Goal: Task Accomplishment & Management: Use online tool/utility

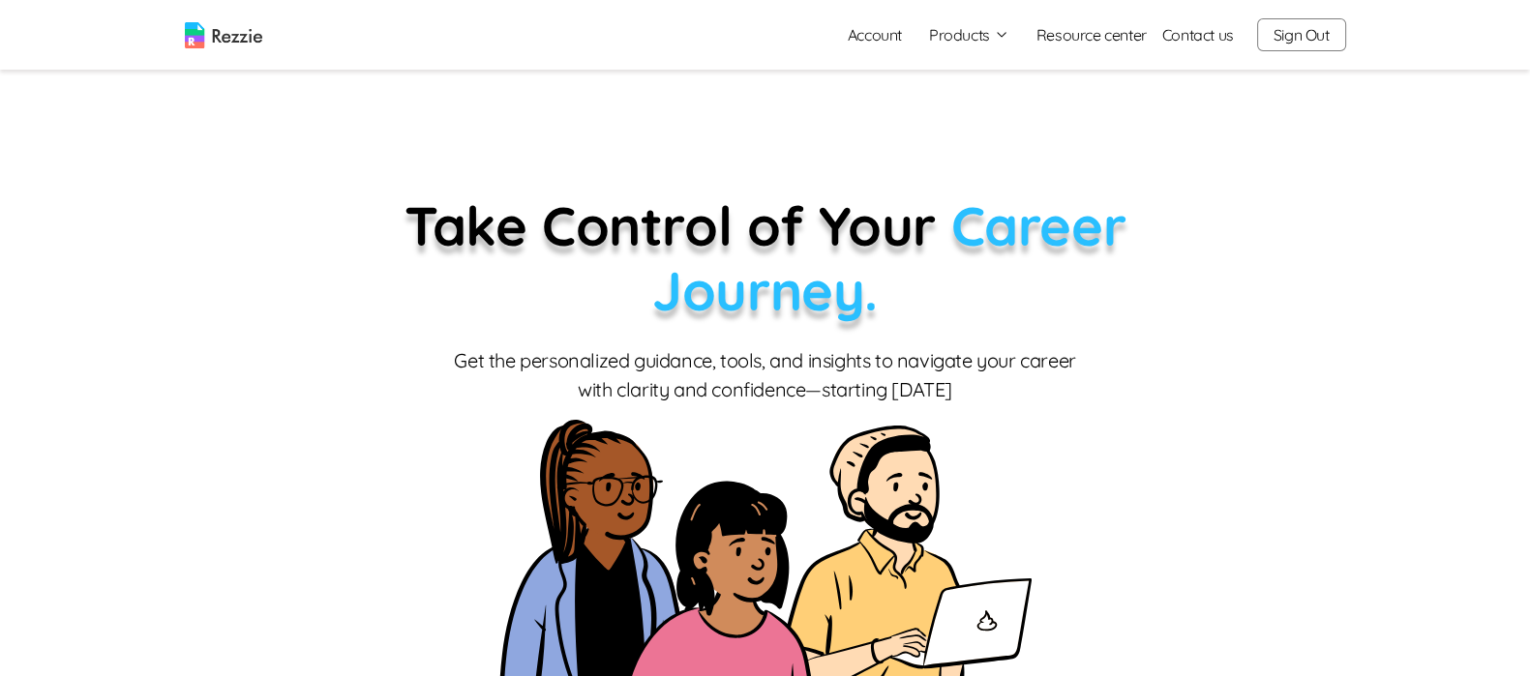
click at [958, 44] on button "Products" at bounding box center [969, 34] width 80 height 23
click at [953, 111] on link "AI Resume Review" at bounding box center [990, 111] width 237 height 39
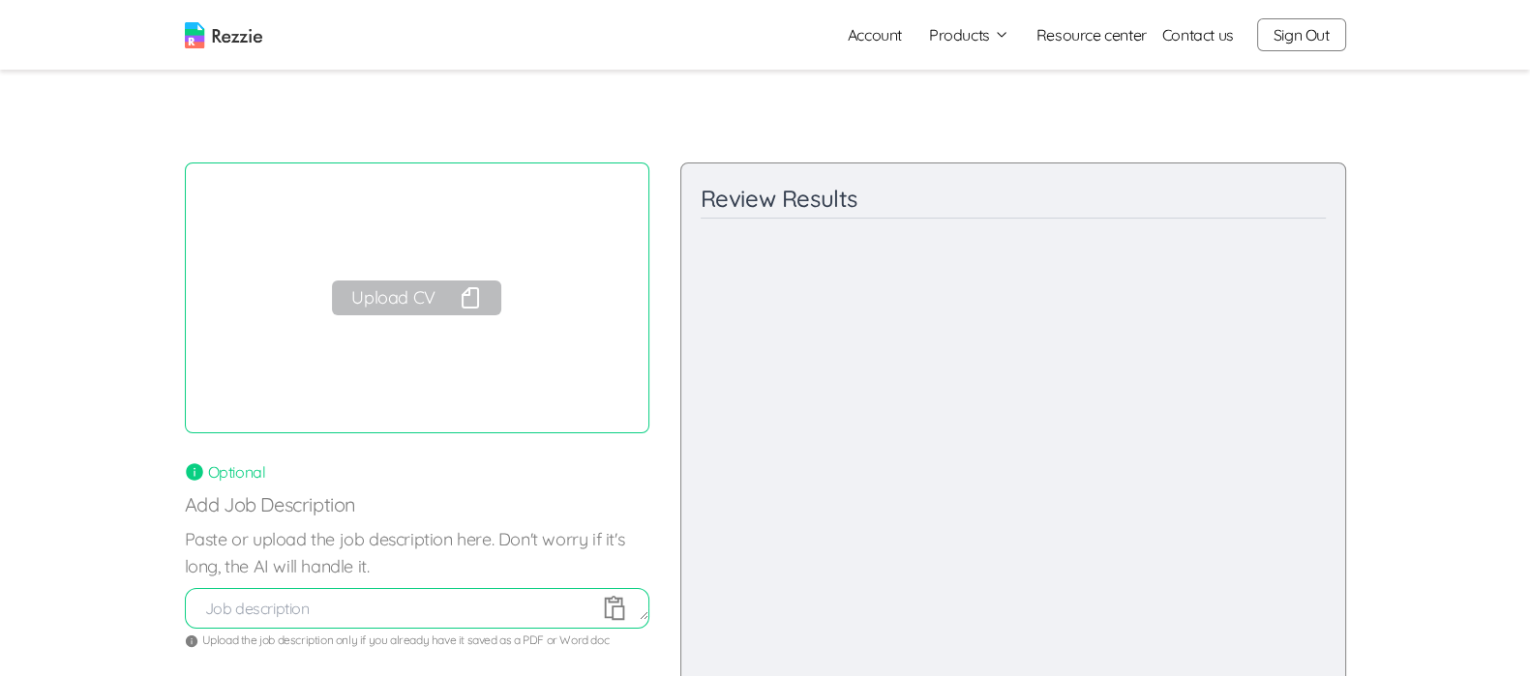
click at [387, 295] on button "Upload CV" at bounding box center [416, 298] width 168 height 35
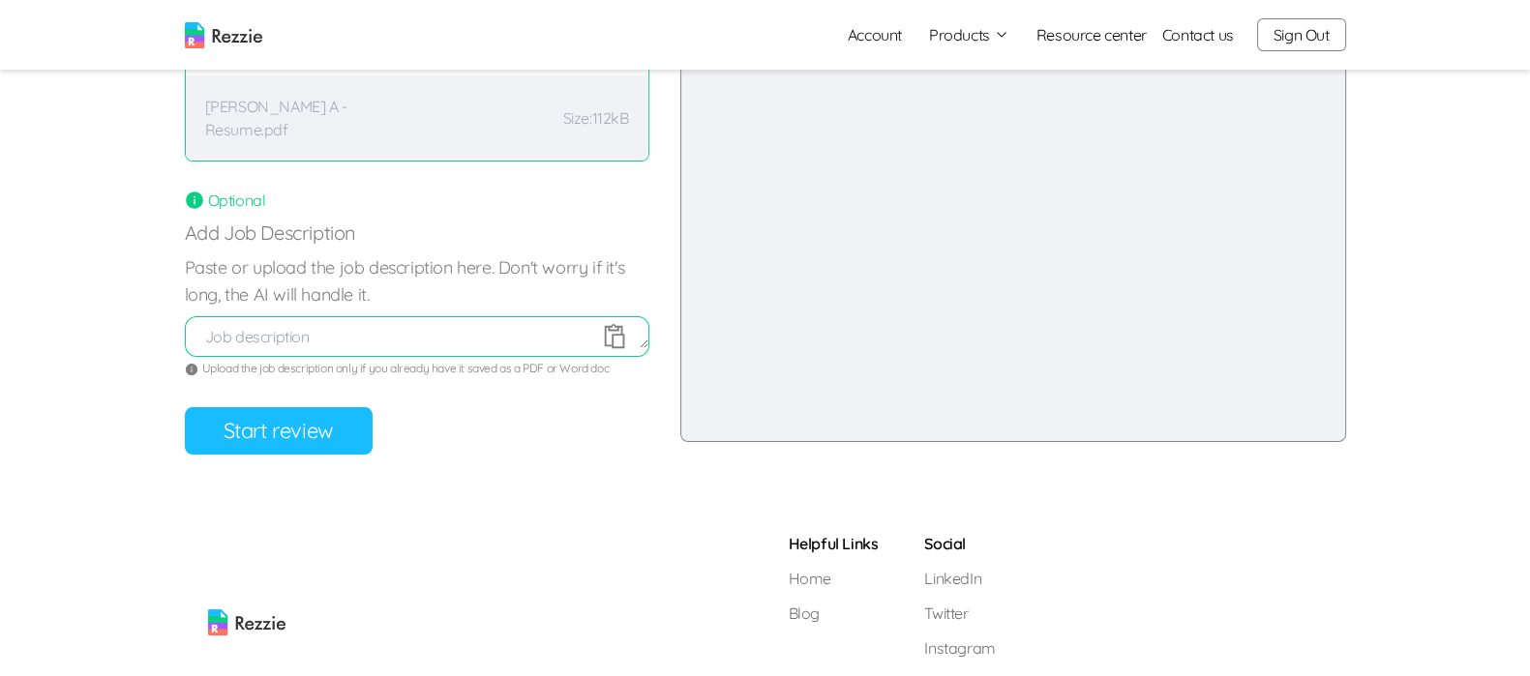
scroll to position [274, 0]
click at [274, 423] on button "Start review" at bounding box center [279, 428] width 188 height 47
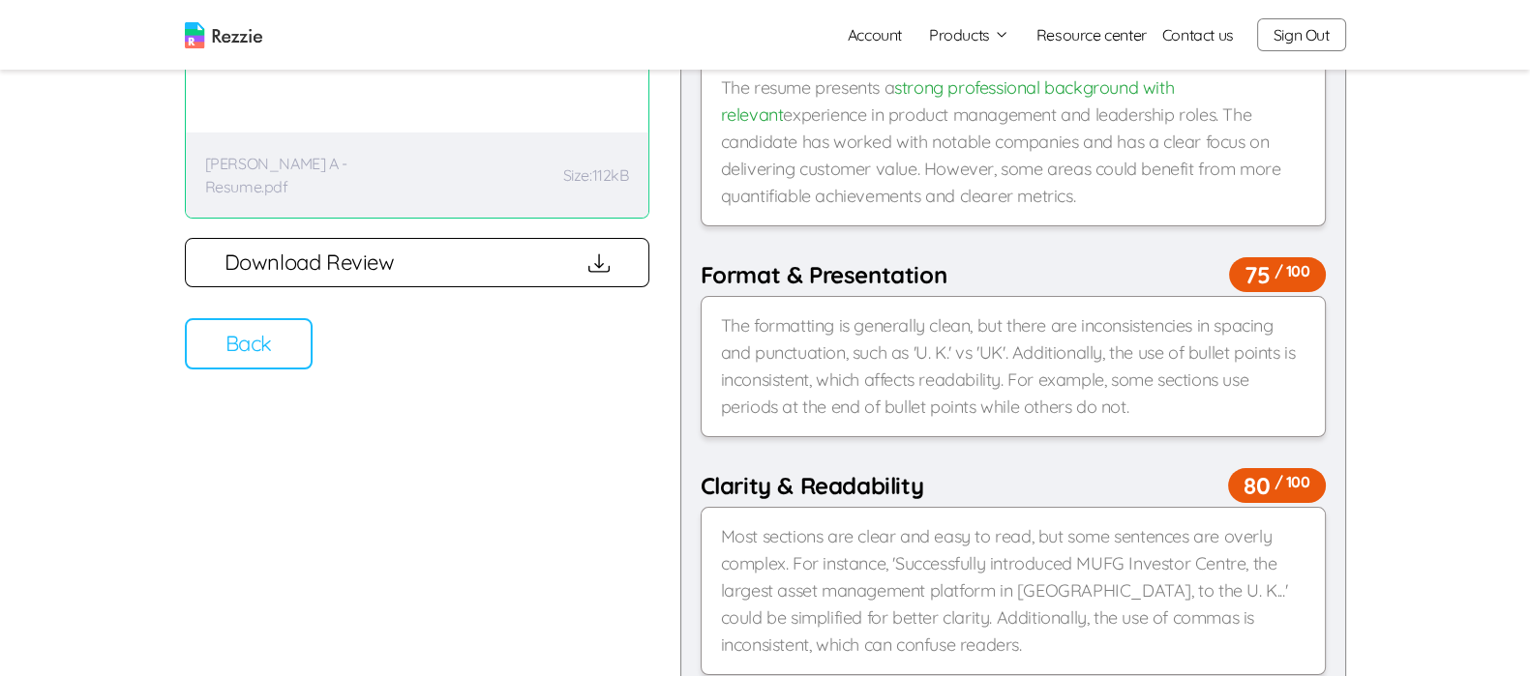
scroll to position [213, 0]
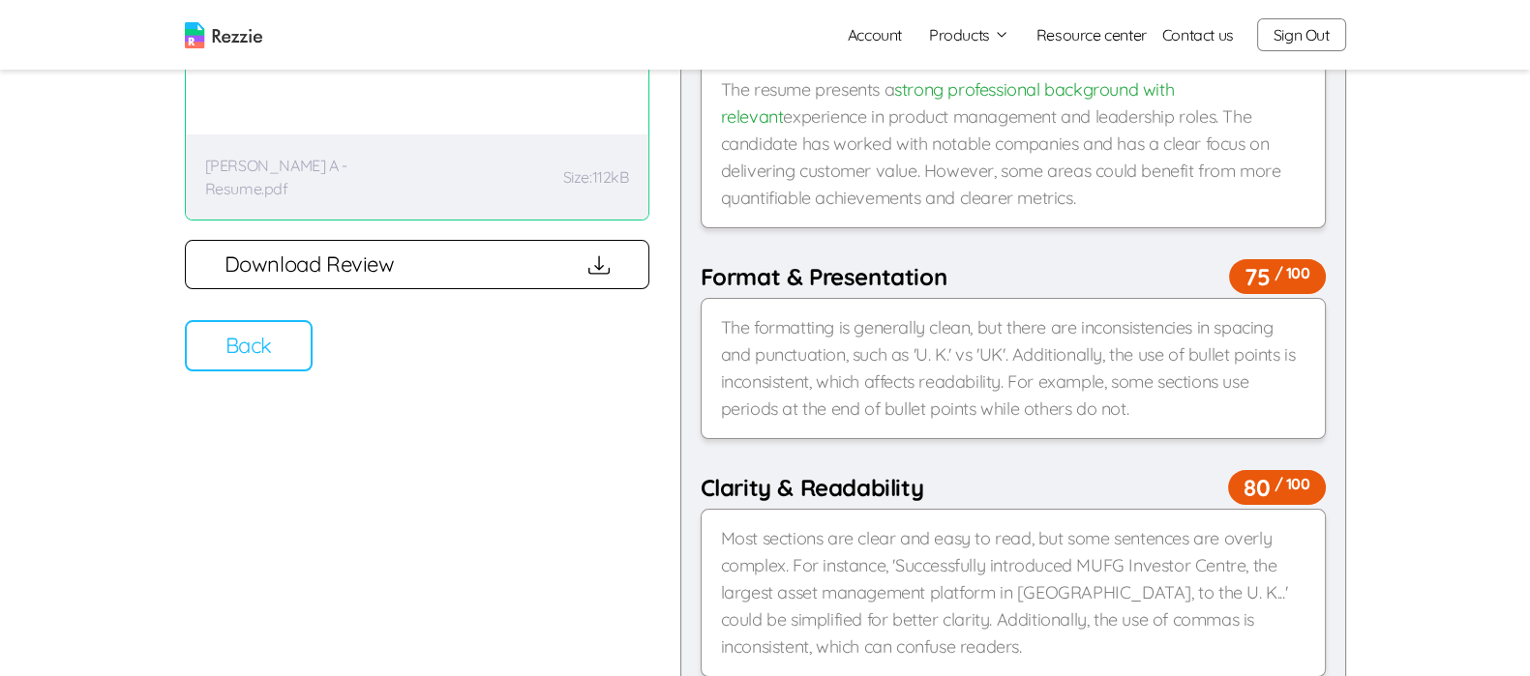
click at [507, 256] on button "Download Review" at bounding box center [417, 264] width 464 height 49
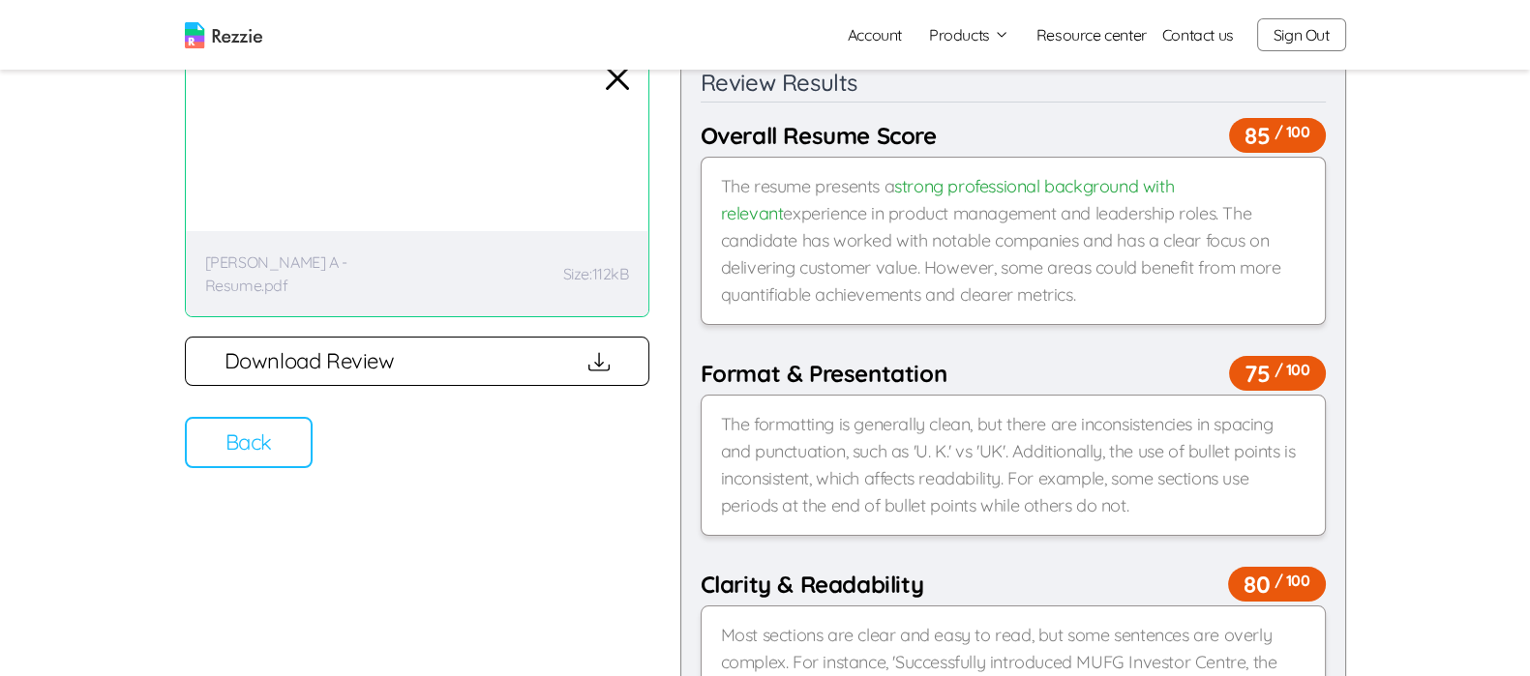
scroll to position [0, 0]
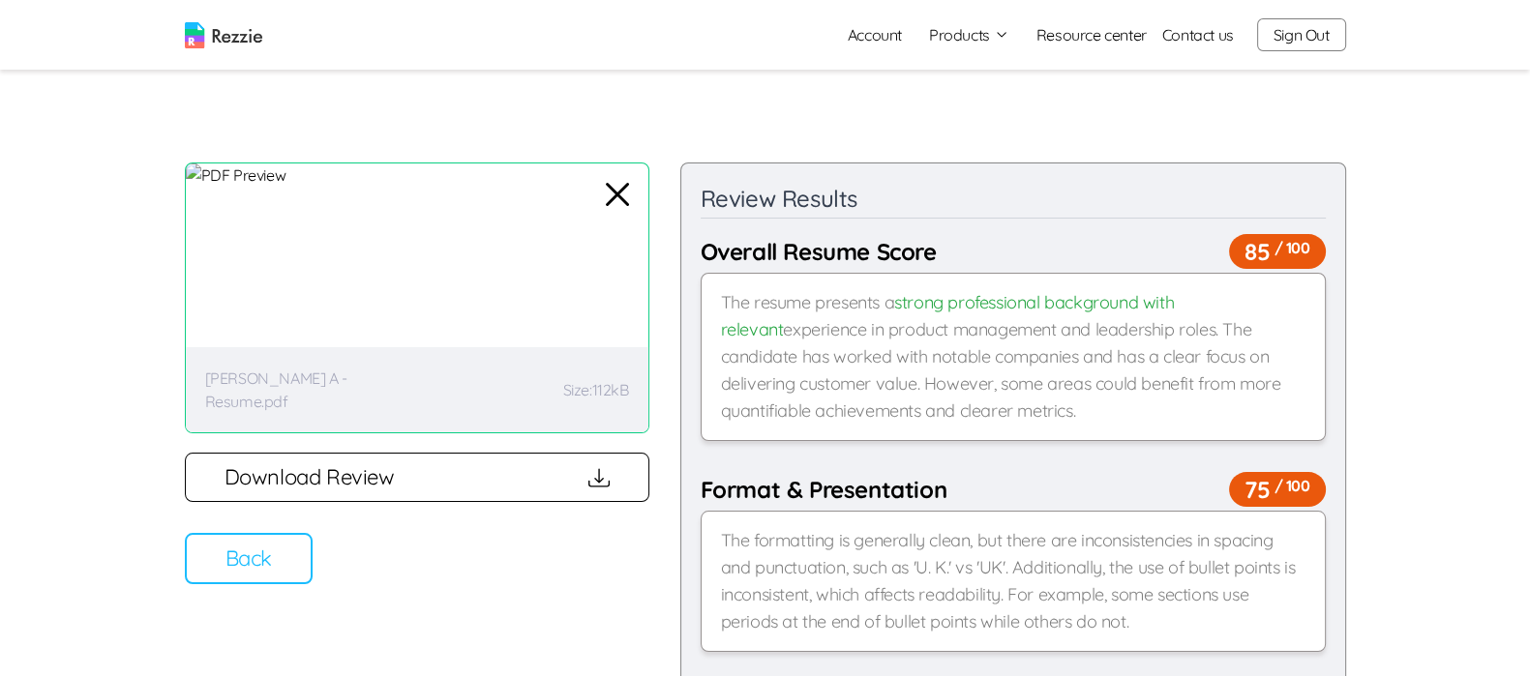
click at [243, 552] on button "Back" at bounding box center [249, 558] width 128 height 51
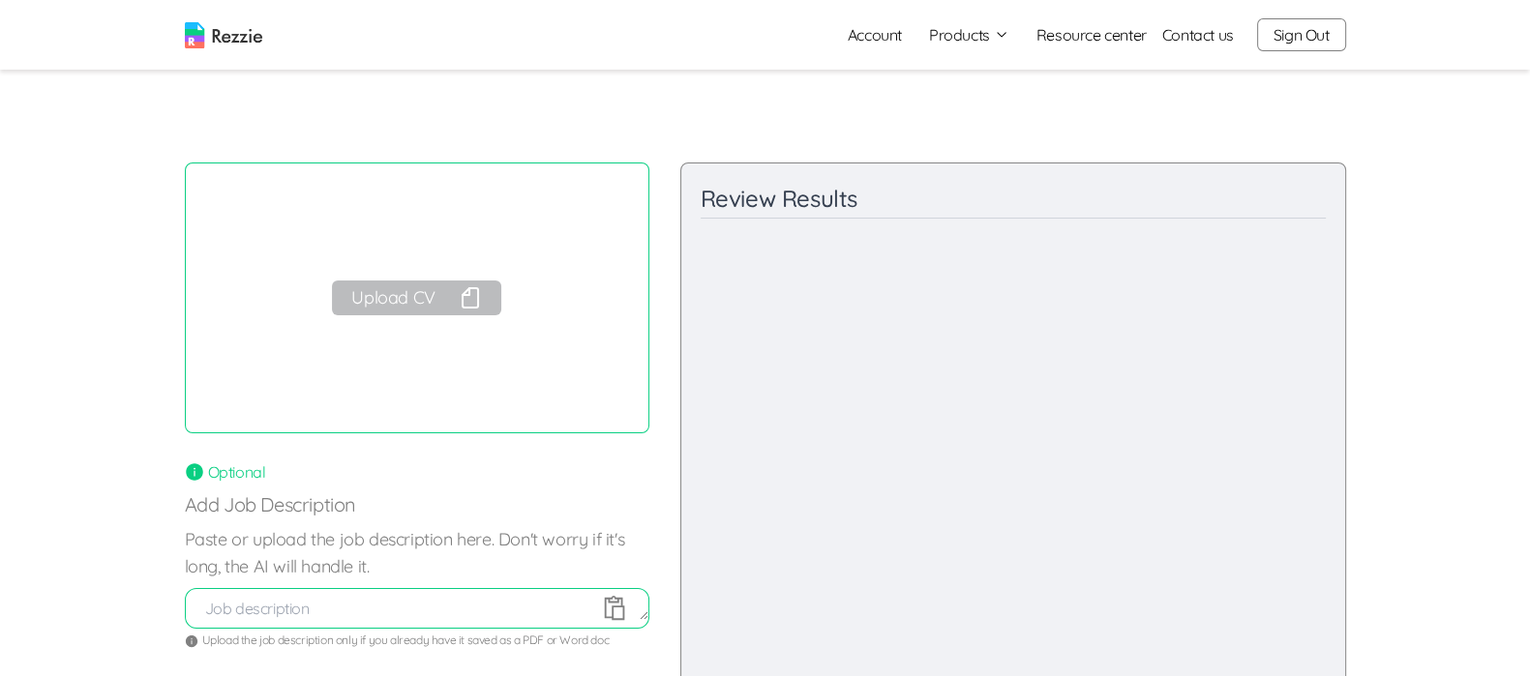
click at [1289, 40] on button "Sign Out" at bounding box center [1301, 34] width 89 height 33
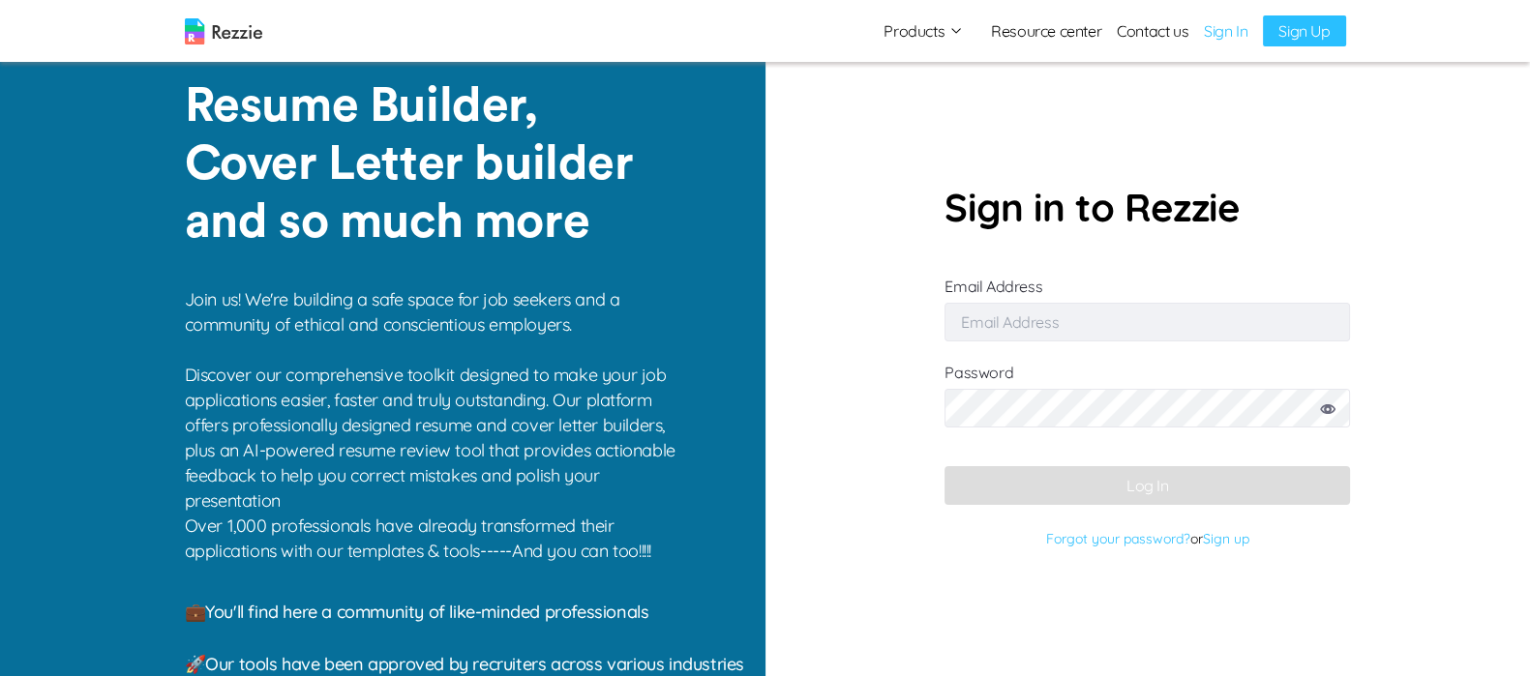
type input "[EMAIL_ADDRESS][DOMAIN_NAME]"
